Goal: Task Accomplishment & Management: Manage account settings

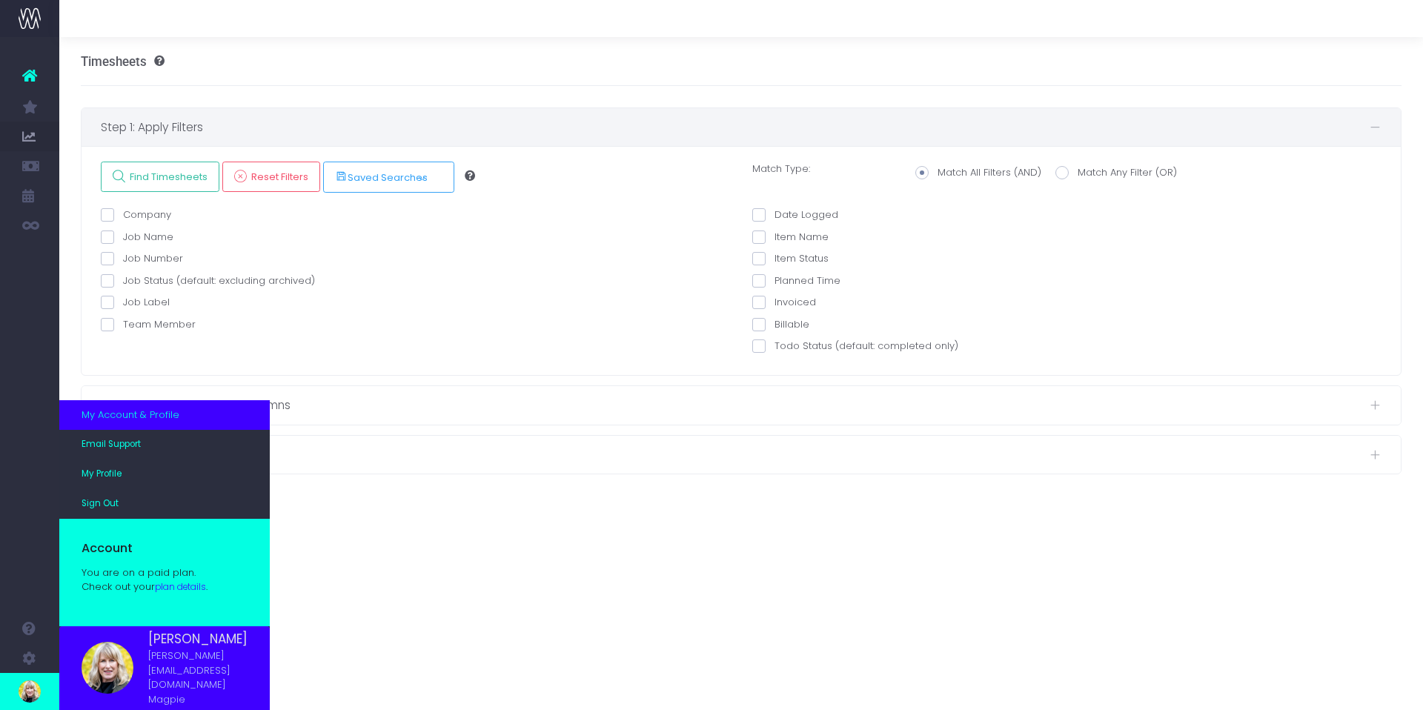
click at [180, 593] on link "plan details" at bounding box center [180, 587] width 51 height 12
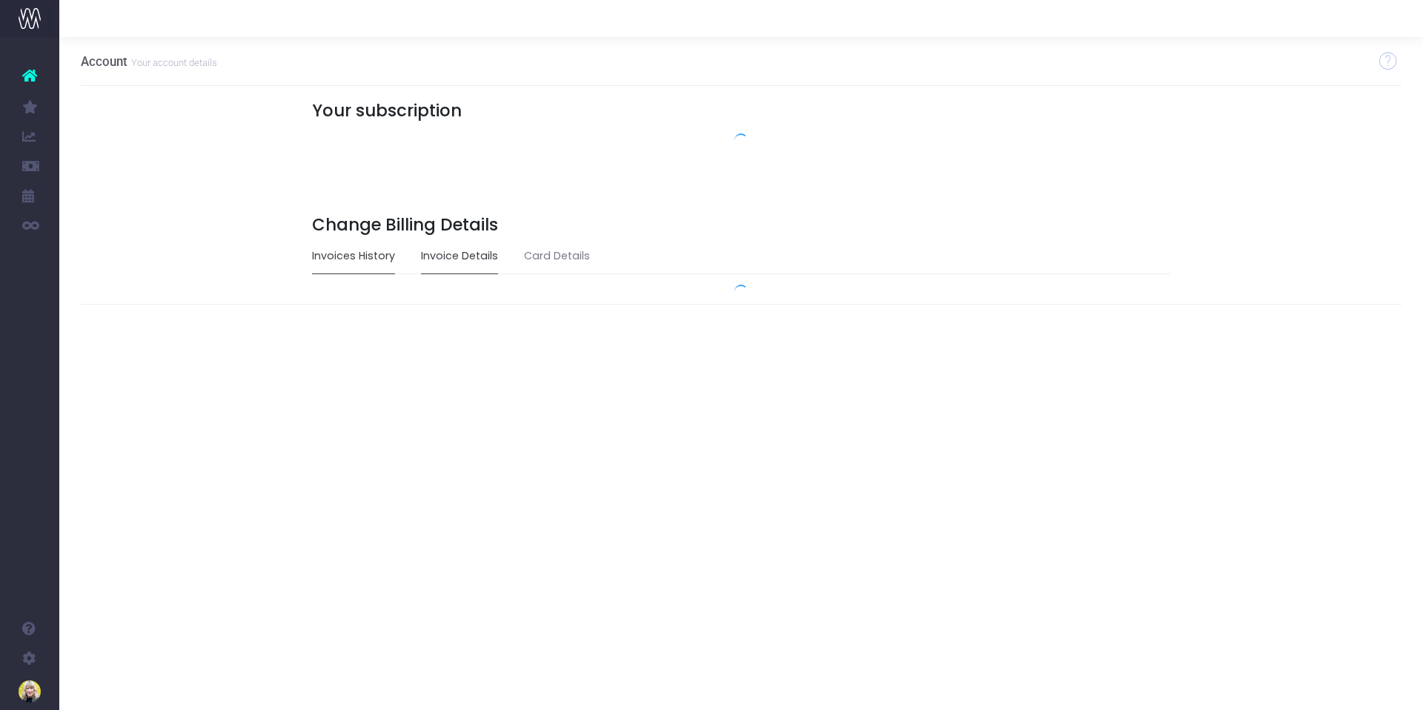
click at [473, 256] on link "Invoice Details" at bounding box center [459, 256] width 77 height 34
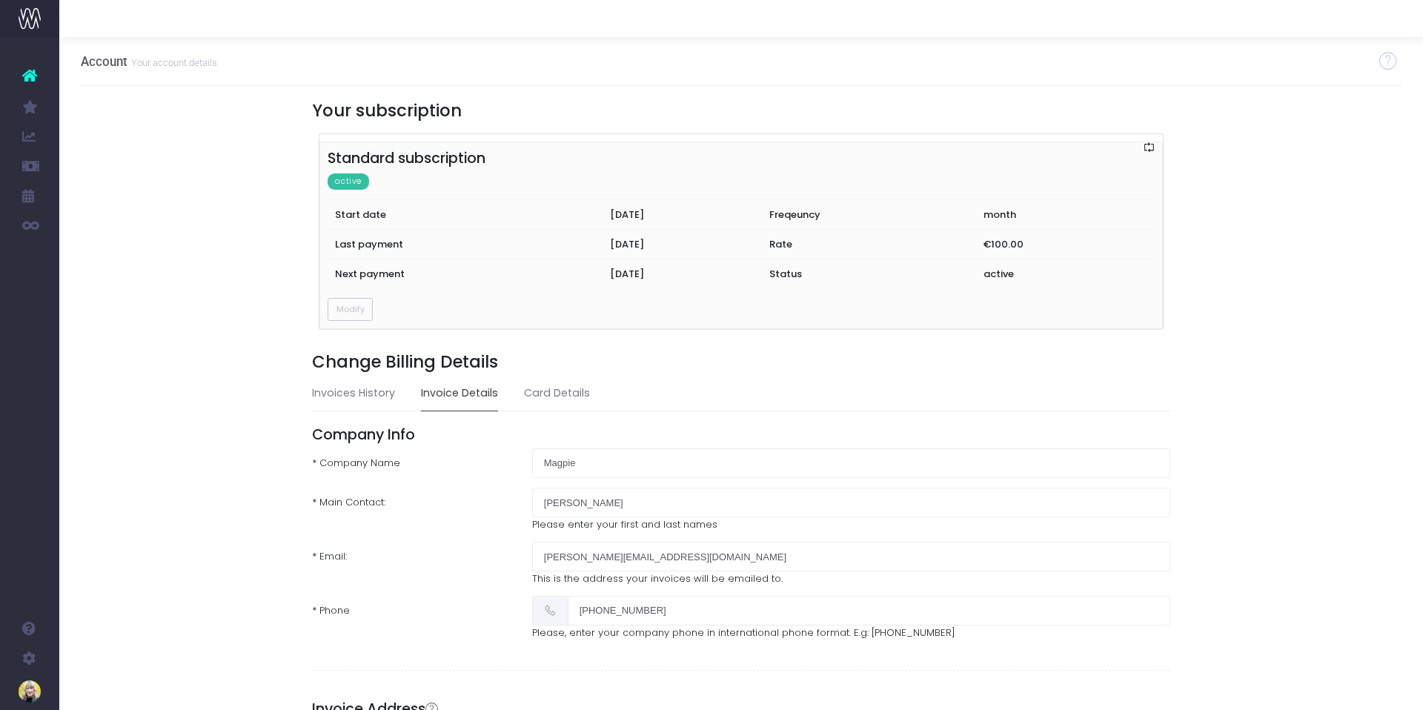
click at [463, 393] on link "Invoice Details" at bounding box center [459, 393] width 77 height 34
click at [348, 391] on link "Invoices History" at bounding box center [353, 393] width 83 height 34
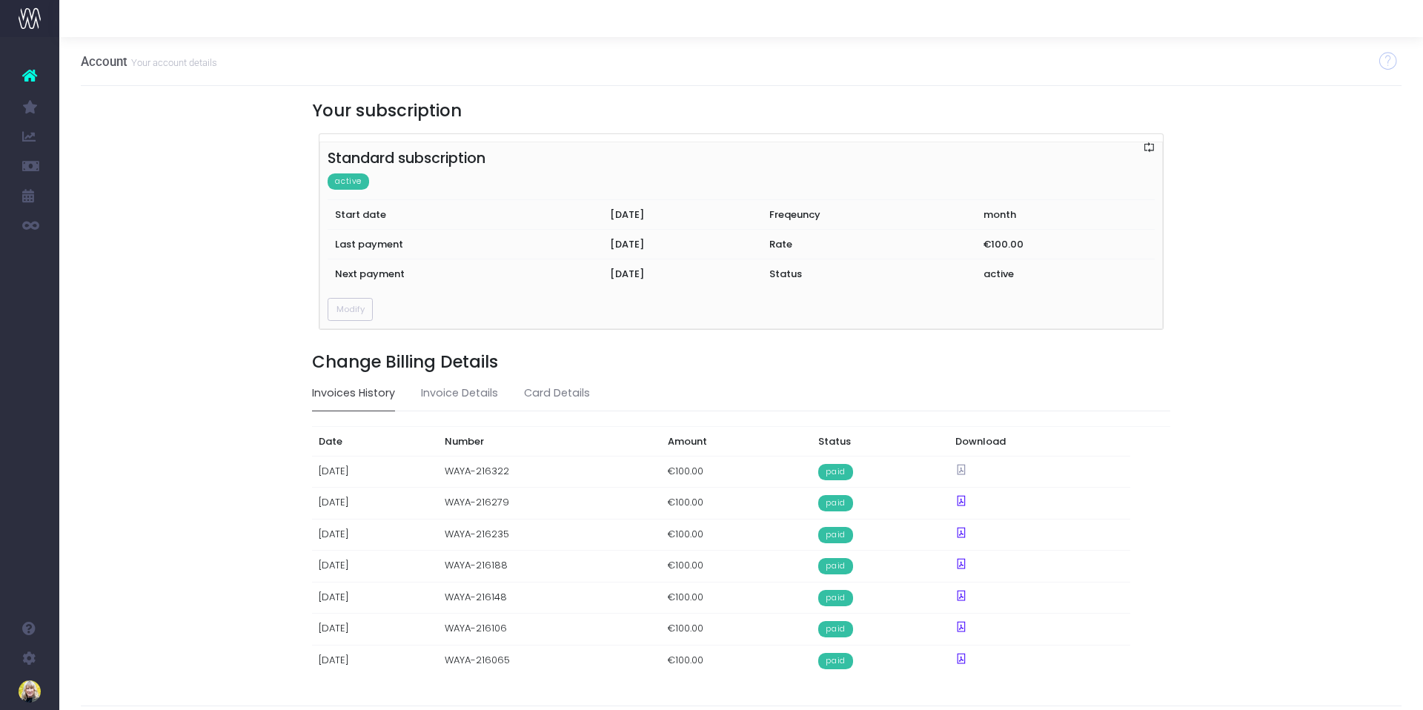
click at [968, 468] on icon at bounding box center [961, 470] width 13 height 13
